Goal: Information Seeking & Learning: Learn about a topic

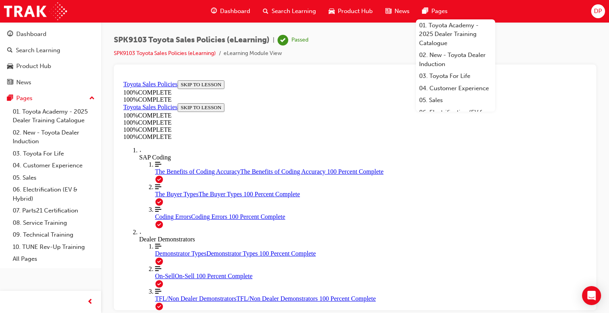
scroll to position [119, 0]
click at [35, 35] on div "Dashboard" at bounding box center [31, 34] width 30 height 9
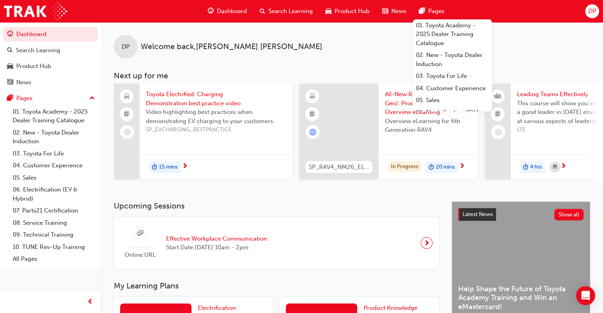
click at [342, 119] on div at bounding box center [338, 132] width 79 height 96
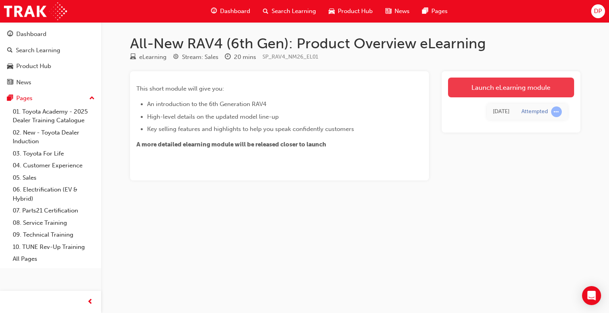
click at [534, 85] on link "Launch eLearning module" at bounding box center [511, 88] width 126 height 20
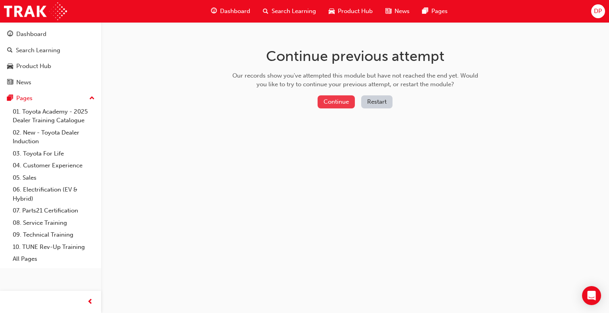
click at [336, 103] on button "Continue" at bounding box center [335, 101] width 37 height 13
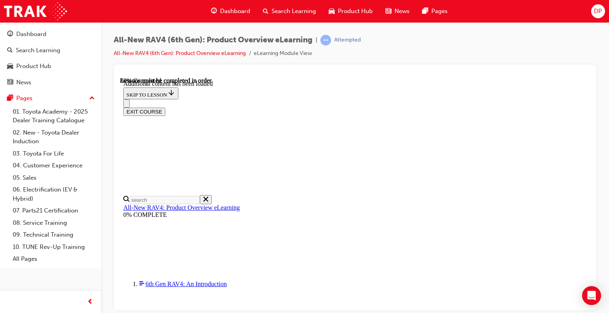
scroll to position [28, 0]
